Goal: Go to known website: Go to known website

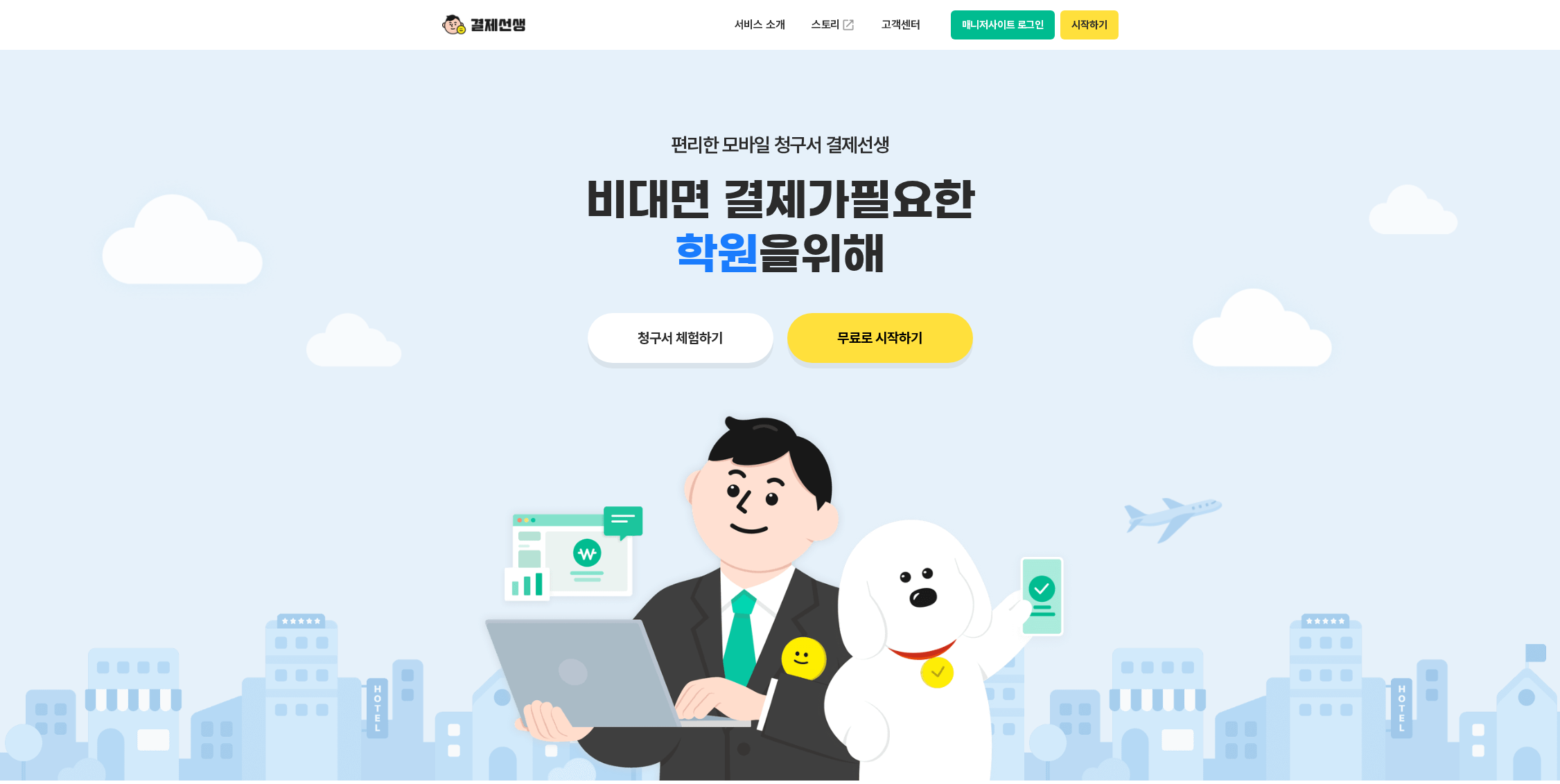
click at [1106, 21] on button "시작하기" at bounding box center [1089, 25] width 58 height 29
click at [481, 18] on img at bounding box center [483, 25] width 83 height 27
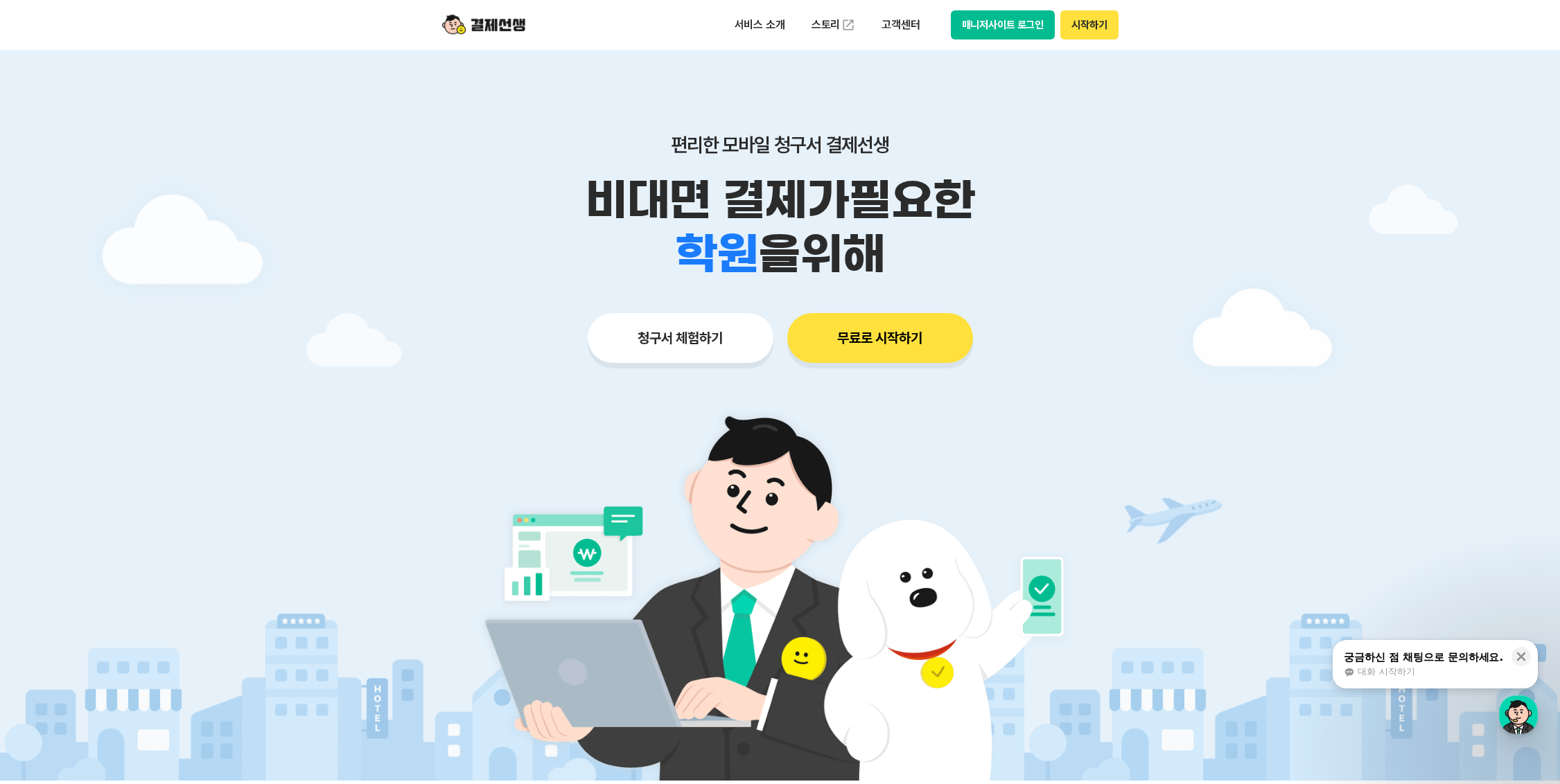
click at [1001, 16] on button "매니저사이트 로그인" at bounding box center [1003, 25] width 105 height 29
